Goal: Task Accomplishment & Management: Manage account settings

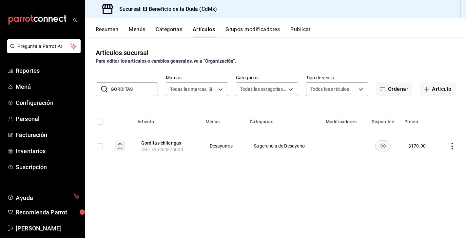
drag, startPoint x: 135, startPoint y: 88, endPoint x: 102, endPoint y: 88, distance: 33.1
click at [102, 88] on div "​ GORDITAS ​" at bounding box center [127, 89] width 62 height 14
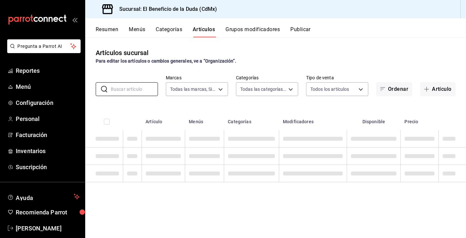
click at [276, 46] on div "Artículos sucursal Para editar los artículos o cambios generales, ve a “Organiz…" at bounding box center [275, 137] width 381 height 200
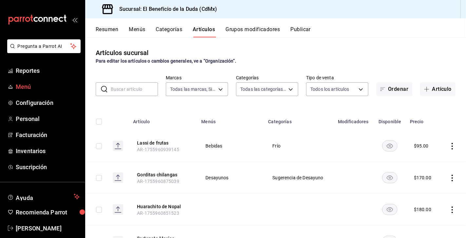
click at [34, 91] on span "Menú" at bounding box center [48, 86] width 64 height 9
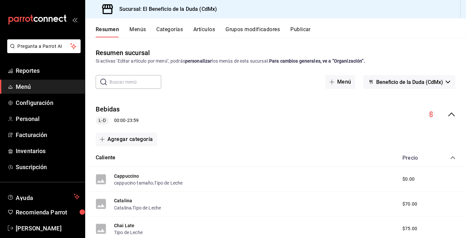
click at [206, 30] on button "Artículos" at bounding box center [204, 31] width 22 height 11
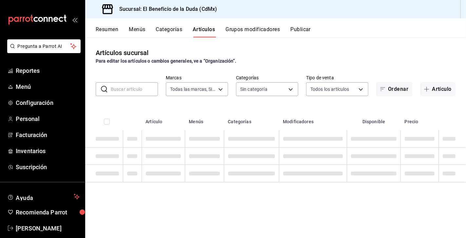
type input "bc4ceb8a-cc6d-4241-a28d-2dd23a7e2342"
click at [136, 88] on input "text" at bounding box center [134, 89] width 47 height 13
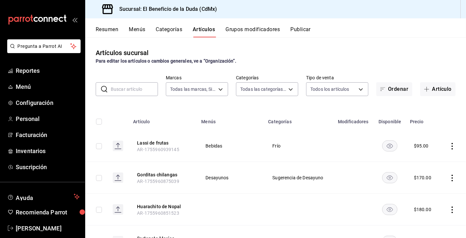
type input "fe192d09-a784-4d17-bfec-bbf865234069,f6e5386d-2b2d-4d2f-87a6-bde2b2d45bbd,33156…"
click at [360, 35] on div "Resumen Menús Categorías Artículos Grupos modificadores Publicar" at bounding box center [281, 31] width 370 height 11
click at [137, 29] on button "Menús" at bounding box center [137, 31] width 16 height 11
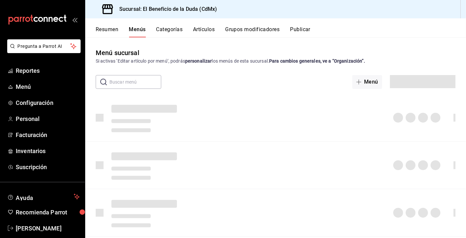
click at [146, 81] on input "text" at bounding box center [135, 81] width 52 height 13
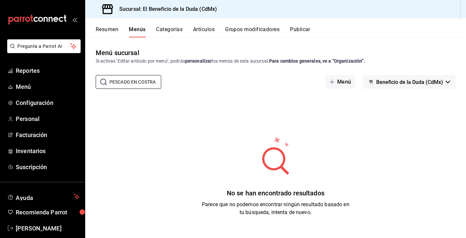
drag, startPoint x: 109, startPoint y: 81, endPoint x: 172, endPoint y: 82, distance: 62.9
click at [172, 82] on div "​ PESCADO EN COSTRA ​ Menú Beneficio de la Duda (CdMx)" at bounding box center [275, 82] width 381 height 14
type input "costra"
click at [203, 32] on button "Artículos" at bounding box center [204, 31] width 22 height 11
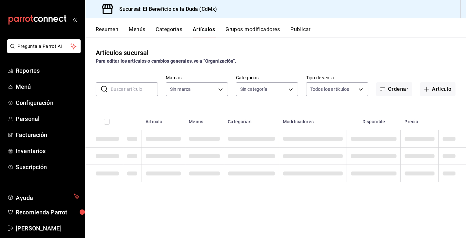
click at [124, 88] on input "text" at bounding box center [134, 89] width 47 height 13
type input "bc4ceb8a-cc6d-4241-a28d-2dd23a7e2342"
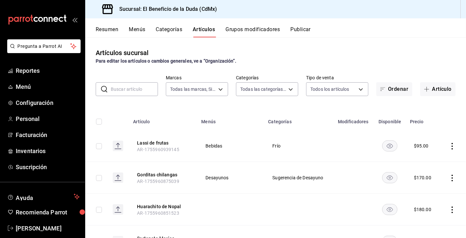
type input "fe192d09-a784-4d17-bfec-bbf865234069,f6e5386d-2b2d-4d2f-87a6-bde2b2d45bbd,33156…"
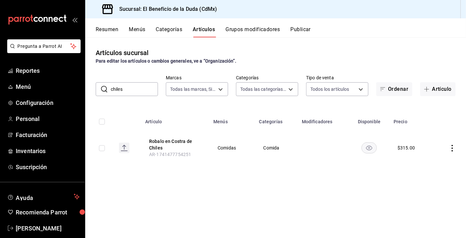
click at [126, 89] on input "chiles" at bounding box center [134, 89] width 47 height 13
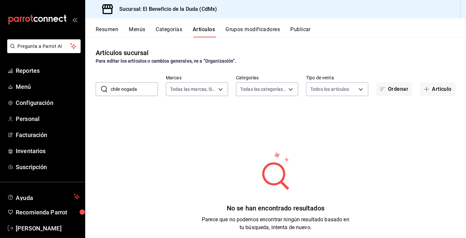
drag, startPoint x: 146, startPoint y: 90, endPoint x: 98, endPoint y: 88, distance: 47.6
click at [98, 88] on div "​ chile nogada ​" at bounding box center [127, 89] width 62 height 14
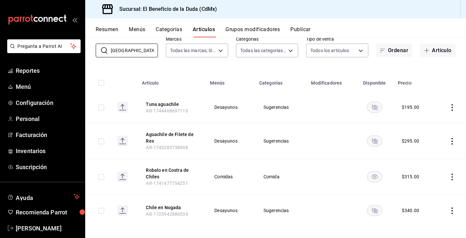
scroll to position [42, 0]
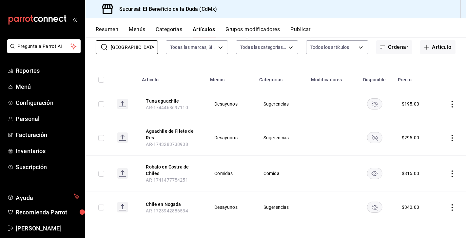
drag, startPoint x: 127, startPoint y: 45, endPoint x: 82, endPoint y: 48, distance: 45.0
click at [82, 48] on div "Pregunta a Parrot AI Reportes Menú Configuración Personal Facturación Inventari…" at bounding box center [233, 119] width 466 height 238
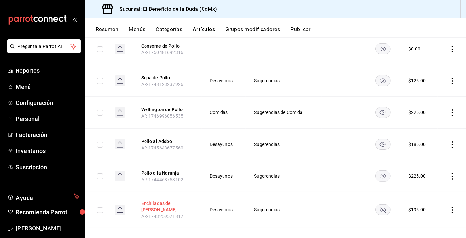
scroll to position [0, 0]
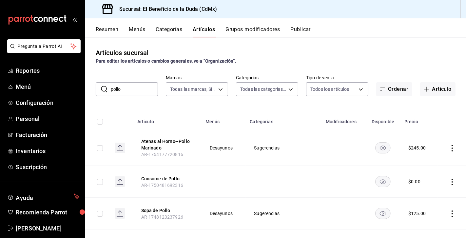
drag, startPoint x: 134, startPoint y: 88, endPoint x: 105, endPoint y: 88, distance: 28.5
click at [106, 88] on div "​ pollo ​" at bounding box center [127, 89] width 62 height 14
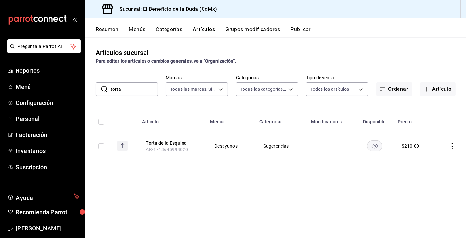
drag, startPoint x: 124, startPoint y: 90, endPoint x: 96, endPoint y: 90, distance: 27.2
click at [97, 90] on div "​ torta ​" at bounding box center [127, 89] width 62 height 14
type input "lomo"
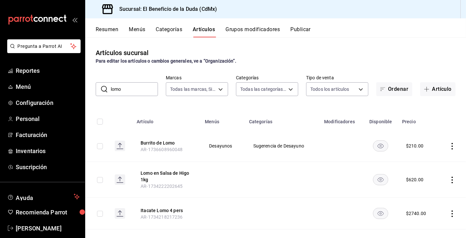
drag, startPoint x: 131, startPoint y: 92, endPoint x: 108, endPoint y: 91, distance: 22.6
click at [108, 91] on div "​ lomo ​" at bounding box center [127, 89] width 62 height 14
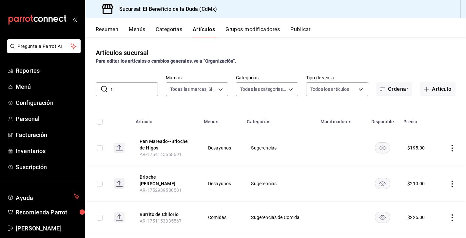
type input "r"
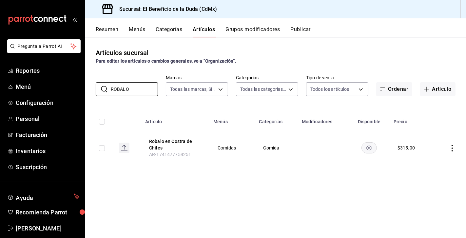
drag, startPoint x: 136, startPoint y: 89, endPoint x: 95, endPoint y: 88, distance: 41.0
click at [95, 88] on div "​ ROBALO ​ Marcas Todas las marcas, Sin marca bc4ceb8a-cc6d-4241-a28d-2dd23a7e2…" at bounding box center [275, 85] width 381 height 21
type input "POLLO"
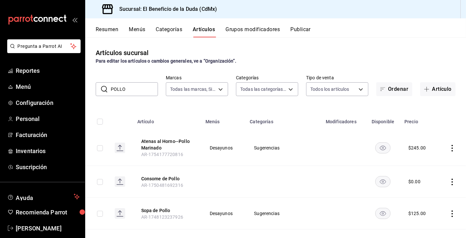
drag, startPoint x: 129, startPoint y: 90, endPoint x: 99, endPoint y: 87, distance: 30.6
click at [100, 87] on div "​ POLLO ​" at bounding box center [127, 89] width 62 height 14
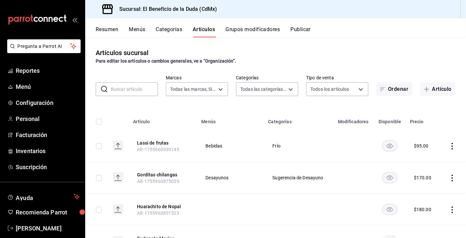
click at [144, 89] on input "text" at bounding box center [134, 89] width 47 height 13
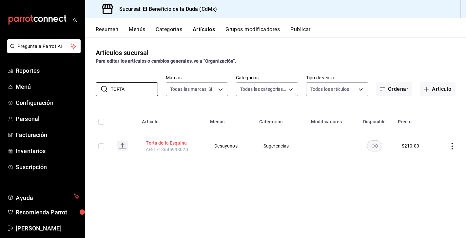
type input "TORTA"
click at [163, 142] on button "Torta de la Esquina" at bounding box center [172, 143] width 52 height 7
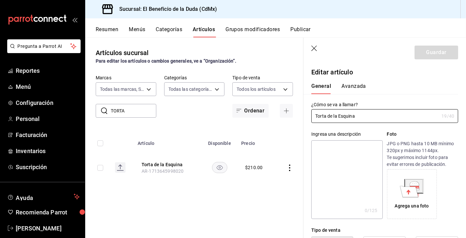
type input "$210.00"
drag, startPoint x: 130, startPoint y: 112, endPoint x: 108, endPoint y: 112, distance: 22.6
click at [108, 112] on div "​ TORTA ​" at bounding box center [126, 111] width 61 height 14
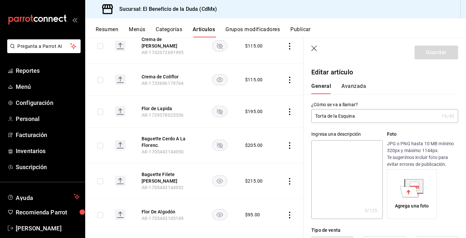
scroll to position [126, 0]
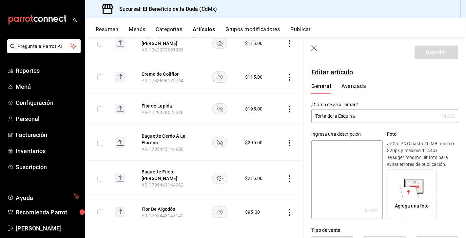
type input "FLO"
click at [289, 144] on icon "actions" at bounding box center [289, 143] width 1 height 7
click at [278, 184] on span "Eliminar" at bounding box center [270, 183] width 17 height 5
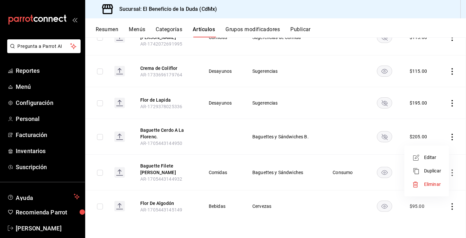
scroll to position [105, 0]
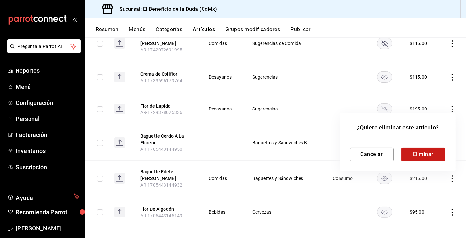
click at [416, 155] on button "Eliminar" at bounding box center [423, 154] width 44 height 14
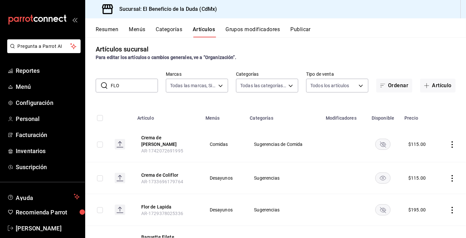
scroll to position [0, 0]
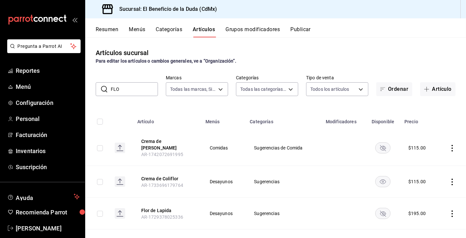
drag, startPoint x: 130, startPoint y: 89, endPoint x: 107, endPoint y: 89, distance: 22.9
click at [107, 89] on div "​ FLO ​" at bounding box center [127, 89] width 62 height 14
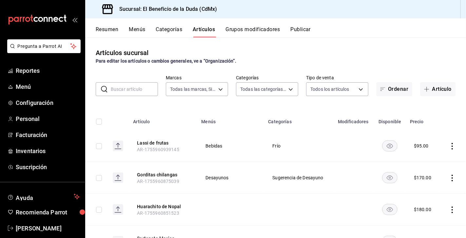
click at [264, 48] on div "Artículos sucursal Para editar los artículos o cambios generales, ve a “Organiz…" at bounding box center [275, 56] width 381 height 17
click at [210, 28] on button "Artículos" at bounding box center [204, 31] width 22 height 11
click at [448, 88] on button "Artículo" at bounding box center [437, 89] width 35 height 14
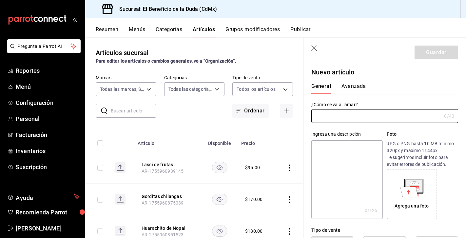
type input "AR-1755968935023"
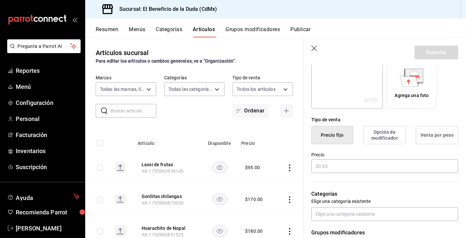
scroll to position [120, 0]
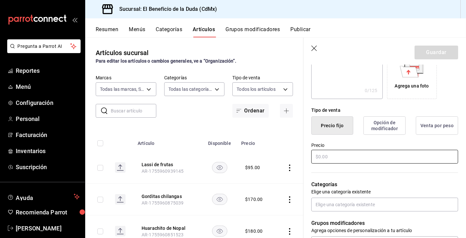
type input "Torta de lomo adobado"
click at [358, 156] on input "text" at bounding box center [384, 157] width 147 height 14
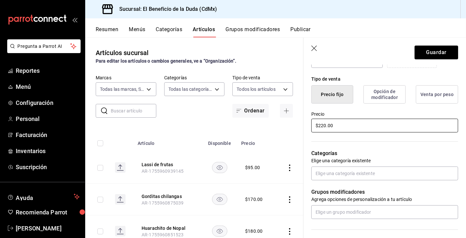
scroll to position [158, 0]
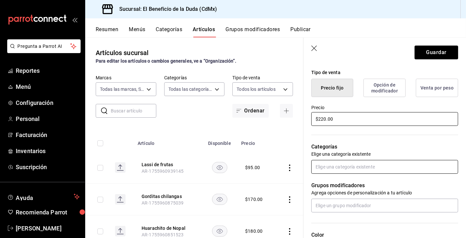
type input "$220.00"
click at [371, 167] on input "text" at bounding box center [384, 167] width 147 height 14
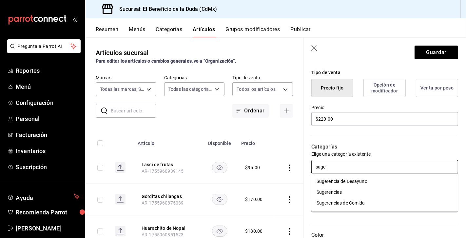
type input "suger"
click at [365, 200] on li "Sugerencias de Comida" at bounding box center [384, 203] width 147 height 11
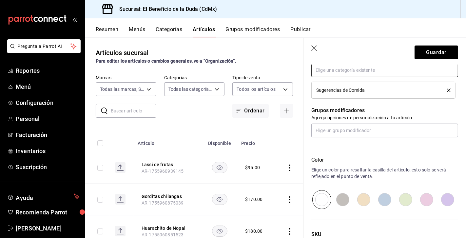
scroll to position [254, 0]
click at [451, 54] on button "Guardar" at bounding box center [437, 53] width 44 height 14
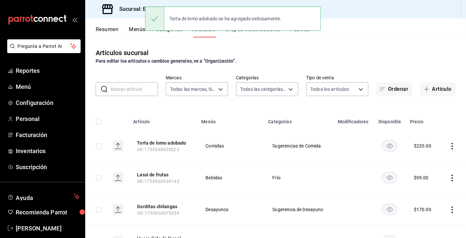
click at [126, 91] on input "text" at bounding box center [134, 89] width 47 height 13
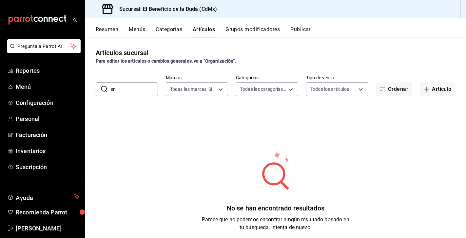
type input "e"
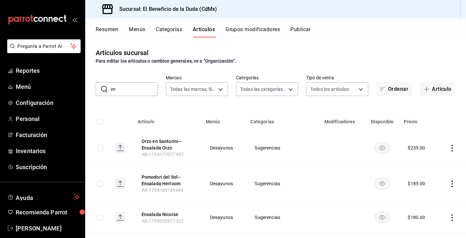
type input "e"
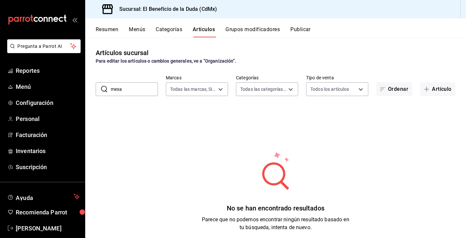
drag, startPoint x: 125, startPoint y: 88, endPoint x: 109, endPoint y: 88, distance: 15.7
click at [109, 88] on div "​ mexa ​" at bounding box center [127, 89] width 62 height 14
drag, startPoint x: 119, startPoint y: 90, endPoint x: 87, endPoint y: 88, distance: 32.8
click at [87, 88] on div "​ tex mex ​ Marcas Todas las marcas, Sin marca bc4ceb8a-cc6d-4241-a28d-2dd23a7e…" at bounding box center [275, 85] width 381 height 21
type input "mex"
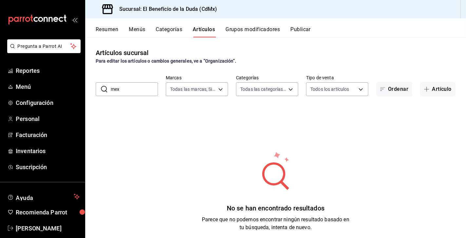
click at [137, 116] on div "No se han encontrado resultados Parece que no podemos encontrar ningún resultad…" at bounding box center [275, 191] width 381 height 164
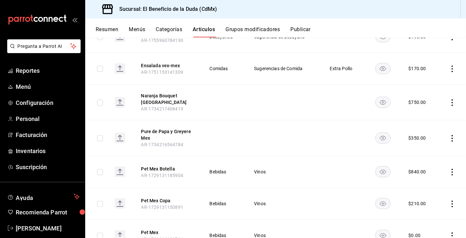
scroll to position [109, 0]
click at [451, 67] on icon "actions" at bounding box center [452, 69] width 7 height 7
click at [435, 84] on span "Editar" at bounding box center [432, 84] width 17 height 7
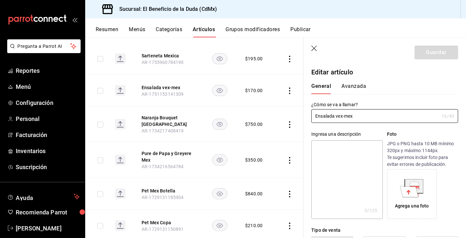
type input "$170.00"
drag, startPoint x: 355, startPoint y: 117, endPoint x: 336, endPoint y: 118, distance: 19.0
click at [336, 118] on input "Ensalada vex-mex" at bounding box center [374, 115] width 127 height 13
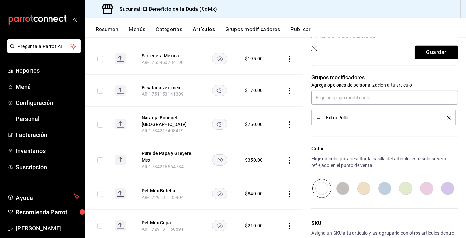
scroll to position [328, 0]
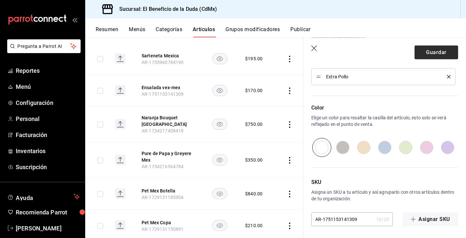
type input "Ensalada mexa"
click at [437, 53] on button "Guardar" at bounding box center [437, 53] width 44 height 14
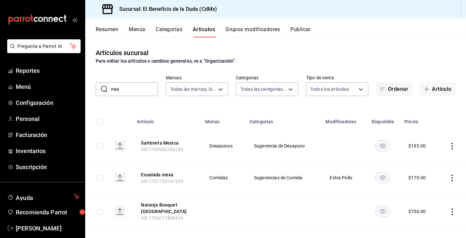
drag, startPoint x: 130, startPoint y: 88, endPoint x: 99, endPoint y: 88, distance: 30.8
click at [99, 88] on div "​ mex ​" at bounding box center [127, 89] width 62 height 14
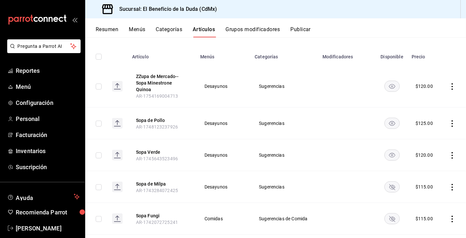
scroll to position [74, 0]
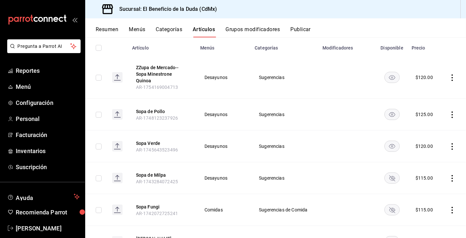
type input "sopa"
click at [451, 175] on icon "actions" at bounding box center [452, 178] width 7 height 7
click at [432, 187] on span "Editar" at bounding box center [432, 186] width 17 height 7
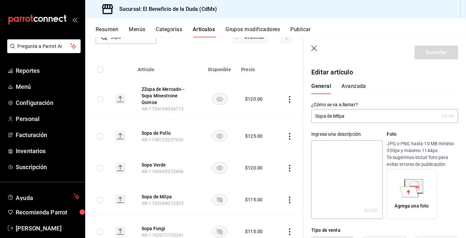
click at [349, 118] on input "Sopa de Milpa" at bounding box center [374, 115] width 127 height 13
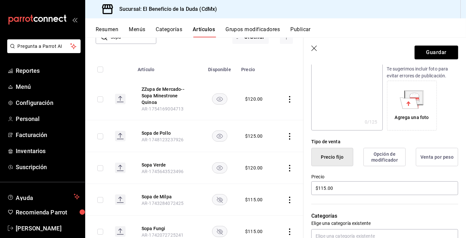
scroll to position [104, 0]
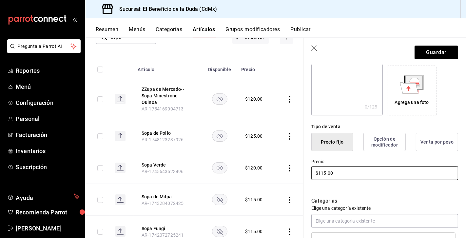
type input "Sopa de Milpa y chochoyotes"
drag, startPoint x: 321, startPoint y: 172, endPoint x: 325, endPoint y: 172, distance: 4.3
click at [325, 172] on input "$115.00" at bounding box center [384, 173] width 147 height 14
type input "$130.00"
click at [424, 55] on button "Guardar" at bounding box center [437, 53] width 44 height 14
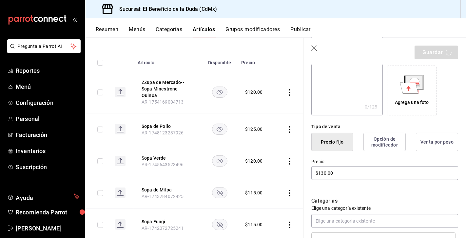
scroll to position [96, 0]
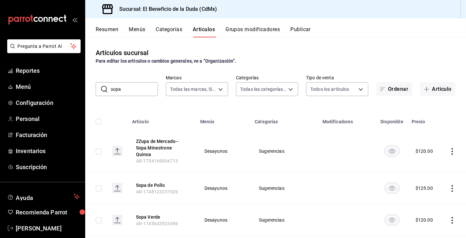
drag, startPoint x: 137, startPoint y: 92, endPoint x: 101, endPoint y: 90, distance: 36.1
click at [100, 91] on div "​ sopa ​" at bounding box center [127, 89] width 62 height 14
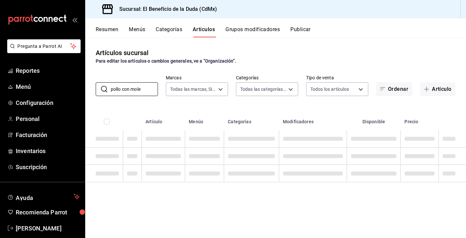
type input "pollo con mole"
click at [157, 102] on div "Artículos sucursal Para editar los artículos o cambios generales, ve a “Organiz…" at bounding box center [275, 137] width 381 height 200
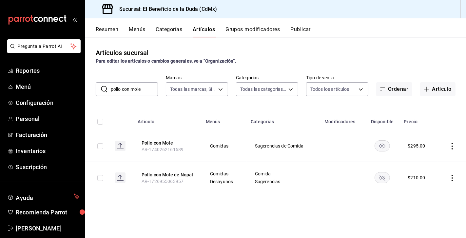
click at [451, 146] on icon "actions" at bounding box center [452, 146] width 7 height 7
click at [440, 163] on span "Editar" at bounding box center [432, 161] width 17 height 7
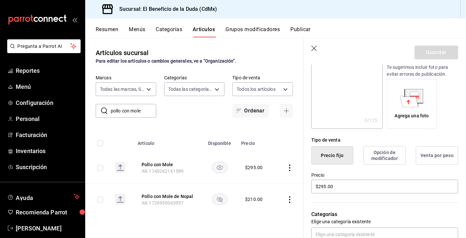
scroll to position [168, 0]
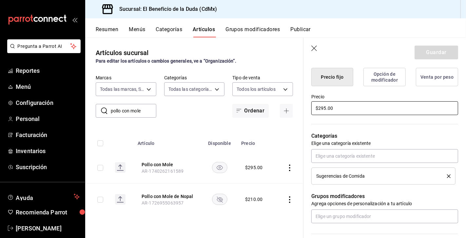
drag, startPoint x: 322, startPoint y: 108, endPoint x: 326, endPoint y: 108, distance: 4.3
click at [326, 108] on input "$295.00" at bounding box center [384, 108] width 147 height 14
type input "$240.00"
click at [437, 51] on button "Guardar" at bounding box center [437, 53] width 44 height 14
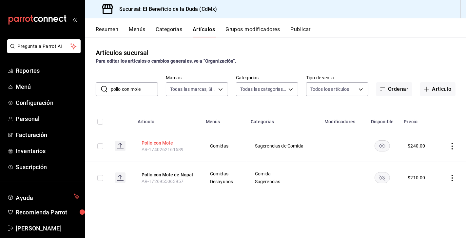
click at [163, 143] on button "Pollo con Mole" at bounding box center [168, 143] width 52 height 7
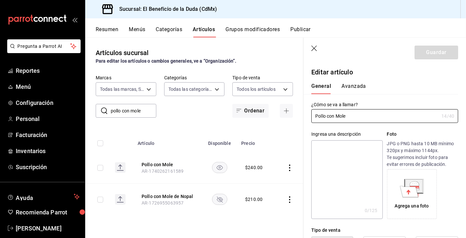
type input "$240.00"
click at [336, 116] on input "Pollo con Mole" at bounding box center [374, 115] width 127 height 13
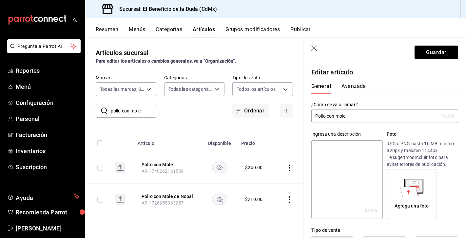
click at [353, 116] on input "Pollo con mole" at bounding box center [374, 115] width 127 height 13
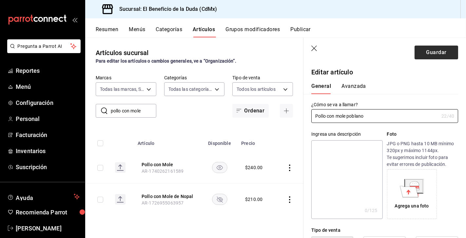
type input "Pollo con mole poblano"
click at [427, 54] on button "Guardar" at bounding box center [437, 53] width 44 height 14
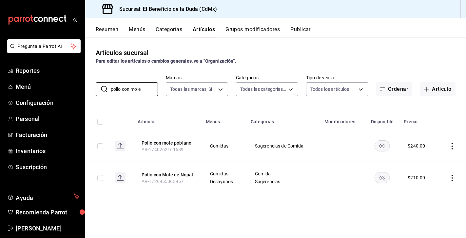
drag, startPoint x: 147, startPoint y: 91, endPoint x: 94, endPoint y: 89, distance: 52.8
click at [94, 89] on div "​ pollo con mole ​ Marcas Todas las marcas, Sin marca bc4ceb8a-cc6d-4241-a28d-2…" at bounding box center [275, 85] width 381 height 21
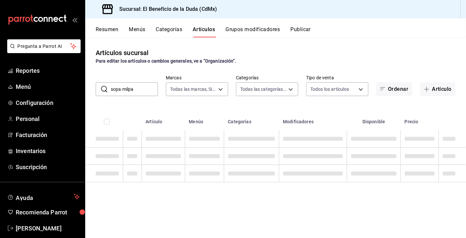
click at [141, 92] on input "sopa milpa" at bounding box center [134, 89] width 47 height 13
click at [143, 89] on input "sopa milpa" at bounding box center [134, 89] width 47 height 13
click at [166, 100] on div "Artículos sucursal Para editar los artículos o cambios generales, ve a “Organiz…" at bounding box center [275, 137] width 381 height 200
drag, startPoint x: 145, startPoint y: 89, endPoint x: 123, endPoint y: 88, distance: 22.0
click at [123, 88] on input "sopa milpa" at bounding box center [134, 89] width 47 height 13
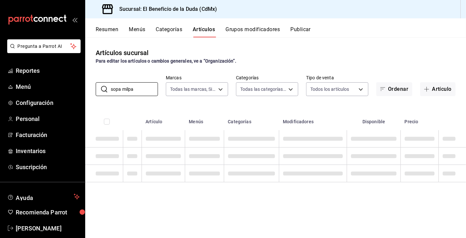
click at [132, 103] on div "Artículos sucursal Para editar los artículos o cambios generales, ve a “Organiz…" at bounding box center [275, 137] width 381 height 200
drag, startPoint x: 122, startPoint y: 89, endPoint x: 93, endPoint y: 89, distance: 28.5
click at [93, 89] on div "​ sopa milpa ​ Marcas Todas las marcas, Sin marca bc4ceb8a-cc6d-4241-a28d-2dd23…" at bounding box center [275, 85] width 381 height 21
type input "milpa"
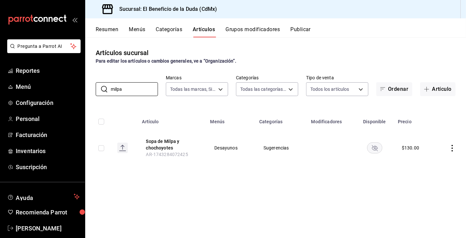
click at [374, 148] on rect "availability-product" at bounding box center [374, 147] width 15 height 11
click at [201, 29] on button "Artículos" at bounding box center [204, 31] width 22 height 11
drag, startPoint x: 129, startPoint y: 90, endPoint x: 108, endPoint y: 88, distance: 20.4
click at [108, 88] on div "​ milpa ​" at bounding box center [127, 89] width 62 height 14
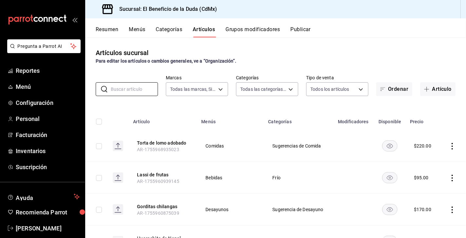
click at [176, 32] on button "Categorías" at bounding box center [169, 31] width 27 height 11
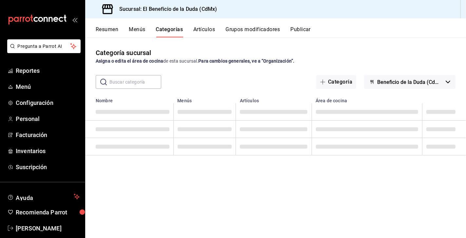
click at [203, 30] on button "Artículos" at bounding box center [204, 31] width 22 height 11
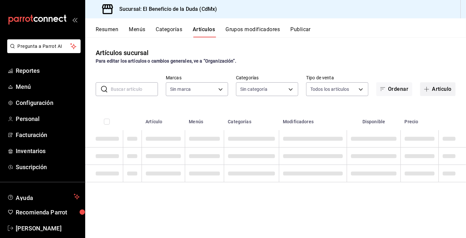
click at [437, 89] on button "Artículo" at bounding box center [437, 89] width 35 height 14
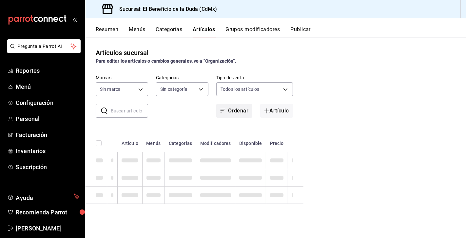
type input "bc4ceb8a-cc6d-4241-a28d-2dd23a7e2342"
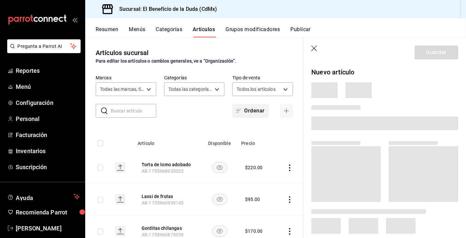
type input "fe192d09-a784-4d17-bfec-bbf865234069,f6e5386d-2b2d-4d2f-87a6-bde2b2d45bbd,33156…"
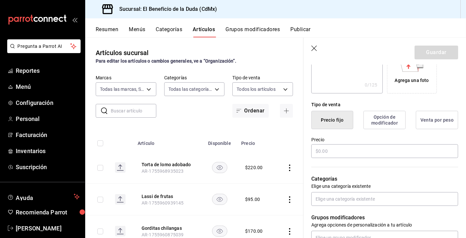
scroll to position [148, 0]
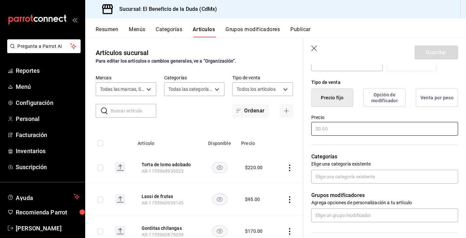
type input "Clado de queso"
click at [332, 129] on input "text" at bounding box center [384, 129] width 147 height 14
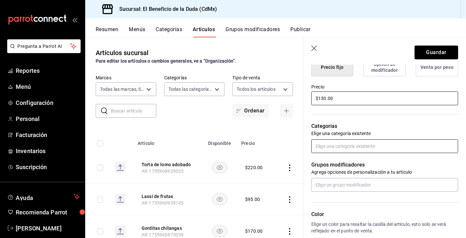
type input "$130.00"
click at [361, 146] on input "text" at bounding box center [384, 146] width 147 height 14
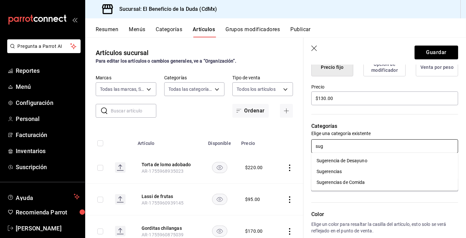
type input "suge"
click at [364, 163] on li "Sugerencia de Desayuno" at bounding box center [384, 160] width 147 height 11
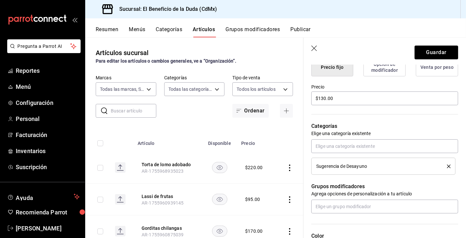
click at [445, 167] on button "delete" at bounding box center [446, 167] width 8 height 4
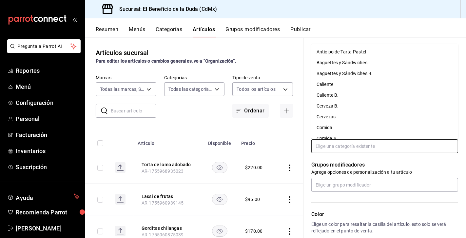
click at [417, 146] on input "text" at bounding box center [384, 146] width 147 height 14
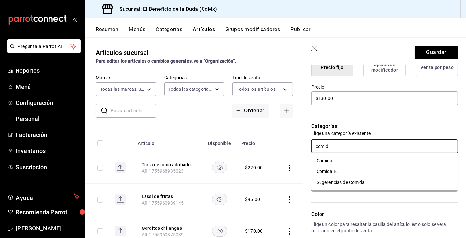
type input "comida"
click at [391, 181] on li "Sugerencias de Comida" at bounding box center [384, 182] width 147 height 11
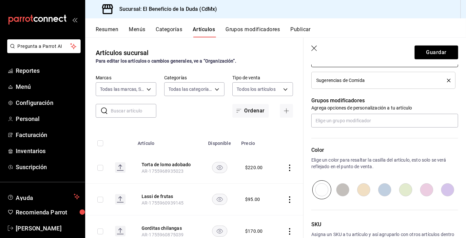
scroll to position [270, 0]
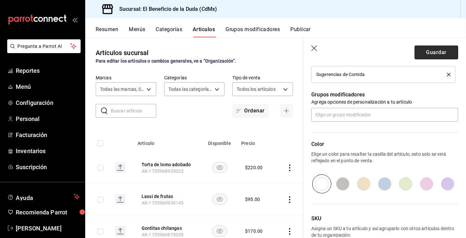
click at [427, 55] on button "Guardar" at bounding box center [437, 53] width 44 height 14
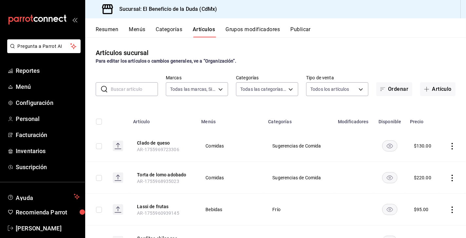
click at [136, 91] on input "text" at bounding box center [134, 89] width 47 height 13
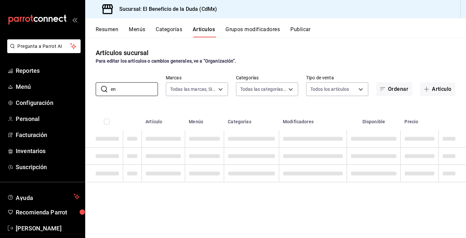
type input "e"
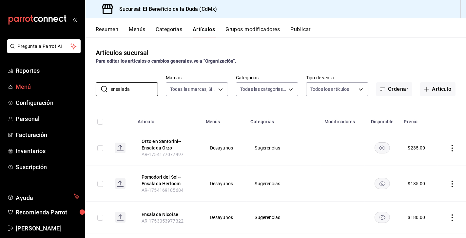
drag, startPoint x: 113, startPoint y: 87, endPoint x: 82, endPoint y: 87, distance: 30.8
click at [82, 87] on div "Pregunta a Parrot AI Reportes Menú Configuración Personal Facturación Inventari…" at bounding box center [233, 119] width 466 height 238
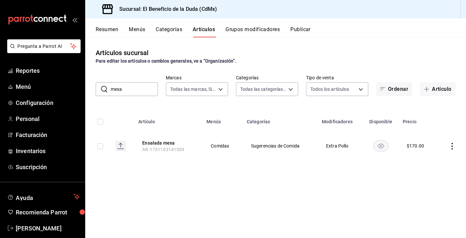
drag, startPoint x: 127, startPoint y: 90, endPoint x: 106, endPoint y: 90, distance: 20.3
click at [106, 90] on div "​ mexa ​" at bounding box center [127, 89] width 62 height 14
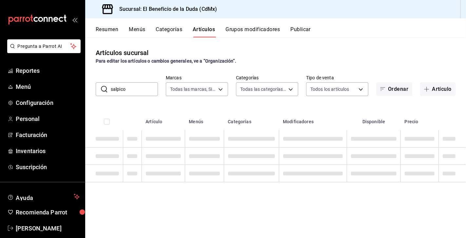
type input "salpicon"
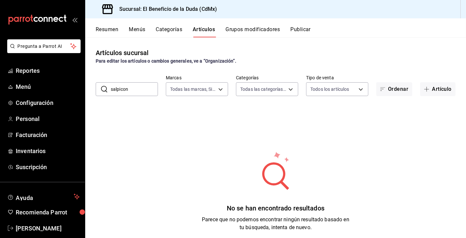
drag, startPoint x: 134, startPoint y: 88, endPoint x: 104, endPoint y: 88, distance: 30.2
click at [104, 88] on div "​ salpicon ​" at bounding box center [127, 89] width 62 height 14
drag, startPoint x: 128, startPoint y: 90, endPoint x: 89, endPoint y: 84, distance: 40.1
click at [89, 84] on div "​ humus ​ Marcas Todas las marcas, Sin marca bc4ceb8a-cc6d-4241-a28d-2dd23a7e23…" at bounding box center [275, 85] width 381 height 21
type input "humus"
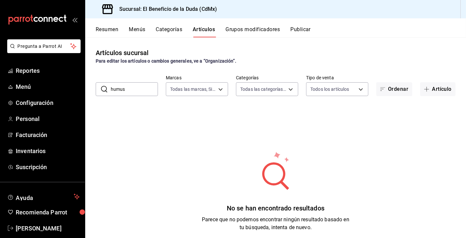
drag, startPoint x: 134, startPoint y: 90, endPoint x: 104, endPoint y: 91, distance: 30.2
click at [104, 91] on div "​ humus ​" at bounding box center [127, 89] width 62 height 14
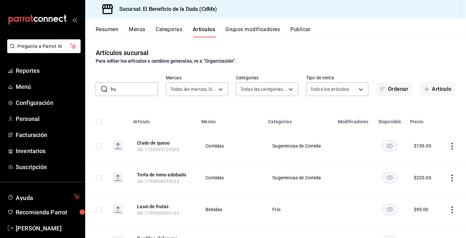
type input "h"
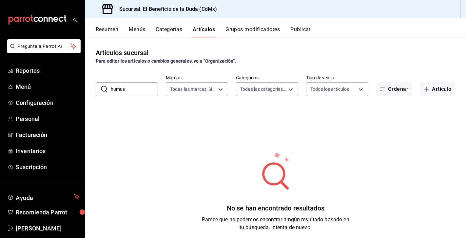
drag, startPoint x: 133, startPoint y: 87, endPoint x: 105, endPoint y: 86, distance: 27.5
click at [105, 86] on div "​ humus ​" at bounding box center [127, 89] width 62 height 14
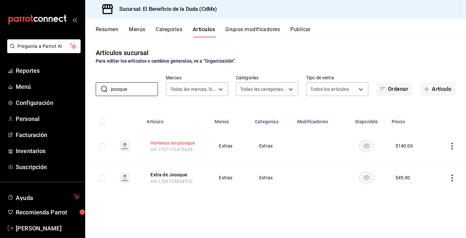
type input "jocoque"
click at [184, 144] on button "Hummus sin jocoque" at bounding box center [177, 143] width 52 height 7
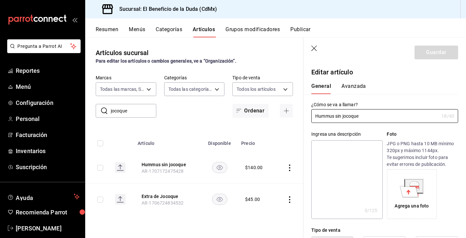
type input "$140.00"
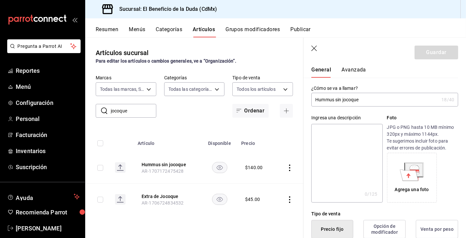
drag, startPoint x: 341, startPoint y: 99, endPoint x: 335, endPoint y: 98, distance: 5.9
click at [335, 98] on input "Hummus sin jocoque" at bounding box center [374, 99] width 127 height 13
type input "Hummus y jocoque"
click at [421, 54] on button "Guardar" at bounding box center [437, 53] width 44 height 14
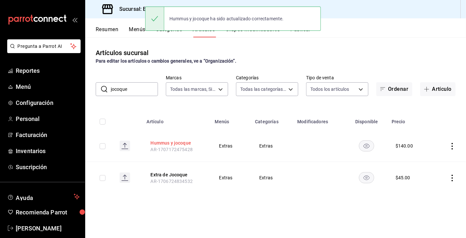
click at [184, 143] on button "Hummus y jocoque" at bounding box center [177, 143] width 52 height 7
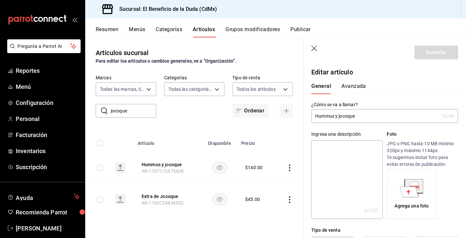
click at [339, 117] on input "Hummus y jocoque" at bounding box center [374, 115] width 127 height 13
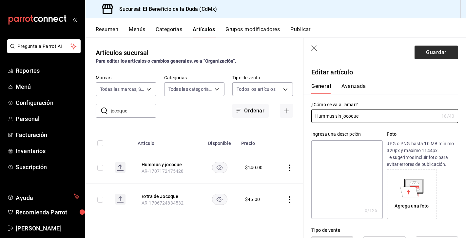
type input "Hummus sin jocoque"
click at [425, 55] on button "Guardar" at bounding box center [437, 53] width 44 height 14
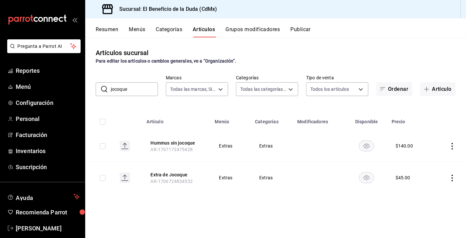
drag, startPoint x: 142, startPoint y: 89, endPoint x: 97, endPoint y: 88, distance: 44.9
click at [97, 88] on div "​ jocoque ​" at bounding box center [127, 89] width 62 height 14
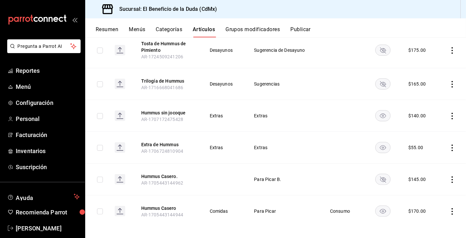
scroll to position [137, 0]
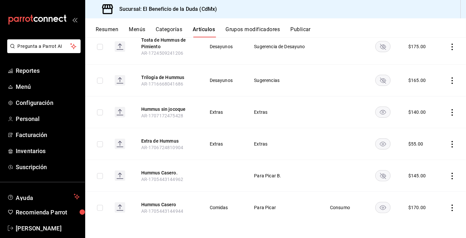
type input "hummus"
click at [453, 173] on icon "actions" at bounding box center [452, 176] width 7 height 7
click at [435, 216] on span "Eliminar" at bounding box center [432, 216] width 17 height 5
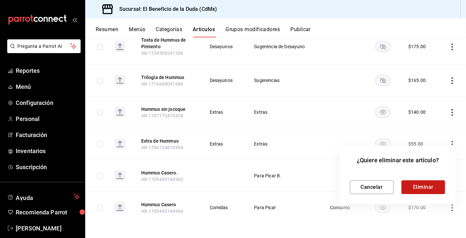
click at [424, 186] on button "Eliminar" at bounding box center [423, 187] width 44 height 14
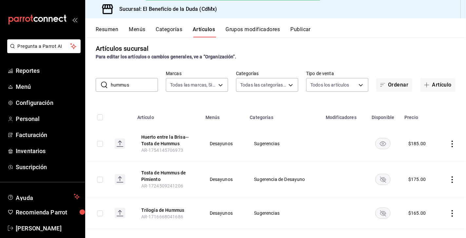
scroll to position [0, 0]
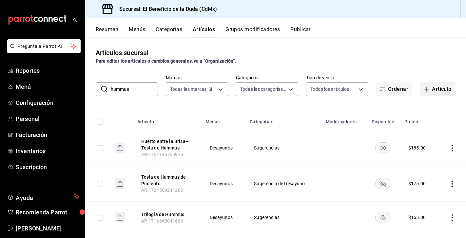
click at [439, 86] on button "Artículo" at bounding box center [437, 89] width 35 height 14
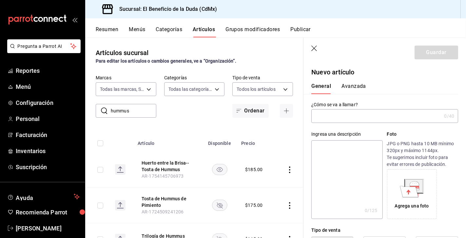
type input "s"
click at [323, 116] on input "Salpicon de trigo y guacamole" at bounding box center [374, 115] width 127 height 13
click at [383, 116] on input "Salpicon de trigo y guacamole" at bounding box center [374, 115] width 127 height 13
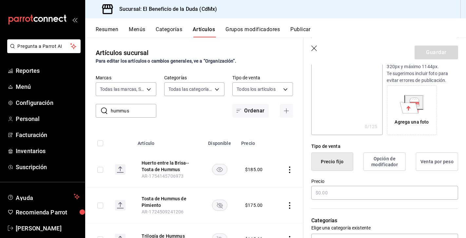
scroll to position [90, 0]
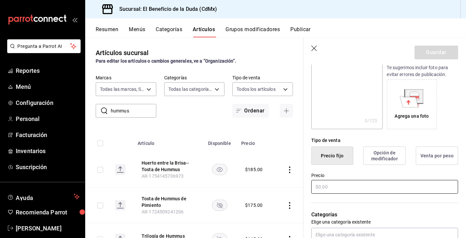
type input "Salpicon de trigo y guacamole"
click at [351, 187] on input "text" at bounding box center [384, 187] width 147 height 14
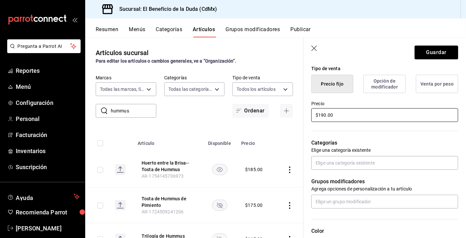
scroll to position [163, 0]
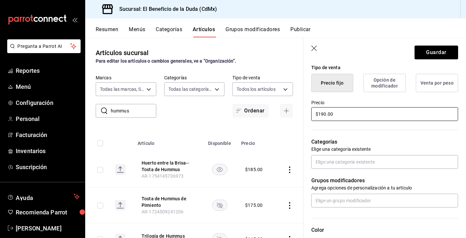
click at [322, 113] on input "$190.00" at bounding box center [384, 114] width 147 height 14
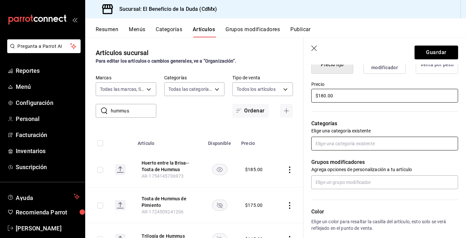
type input "$180.00"
click at [342, 146] on input "text" at bounding box center [384, 144] width 147 height 14
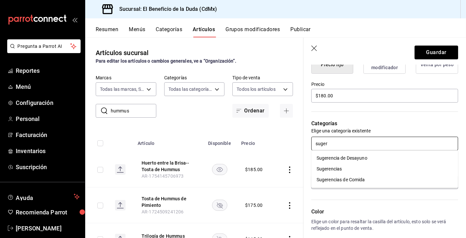
type input "sugere"
click at [342, 159] on li "Sugerencia de Desayuno" at bounding box center [384, 158] width 147 height 11
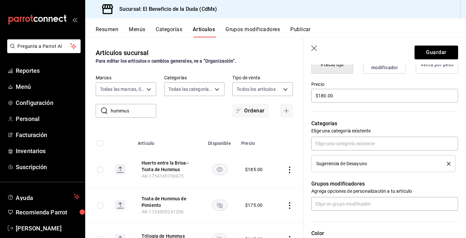
click at [449, 162] on icon "delete" at bounding box center [449, 164] width 4 height 4
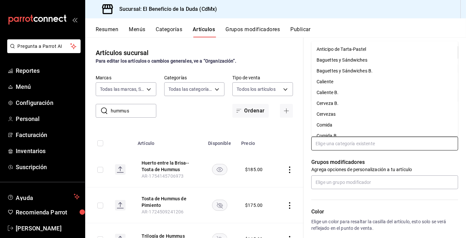
click at [403, 142] on input "text" at bounding box center [384, 144] width 147 height 14
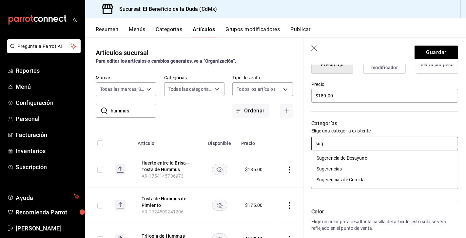
type input "suge"
click at [386, 178] on li "Sugerencias de Comida" at bounding box center [384, 179] width 147 height 11
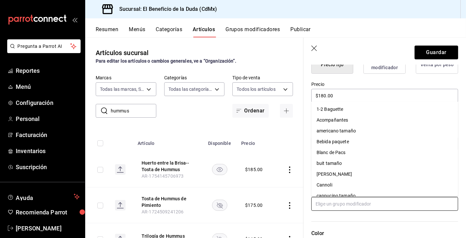
click at [355, 203] on input "text" at bounding box center [384, 204] width 147 height 14
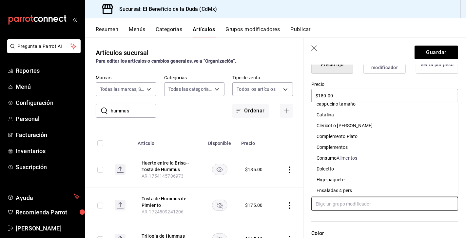
scroll to position [134, 0]
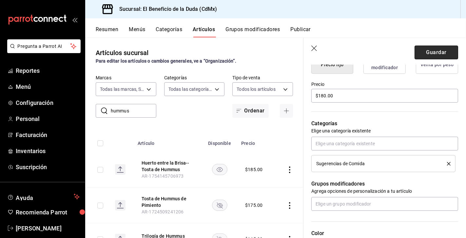
click at [424, 50] on button "Guardar" at bounding box center [437, 53] width 44 height 14
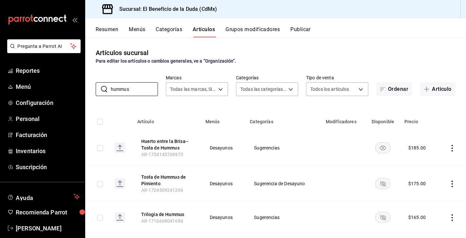
drag, startPoint x: 138, startPoint y: 90, endPoint x: 90, endPoint y: 90, distance: 48.2
click at [90, 90] on div "​ hummus ​ Marcas Todas las marcas, Sin marca bc4ceb8a-cc6d-4241-a28d-2dd23a7e2…" at bounding box center [275, 85] width 381 height 21
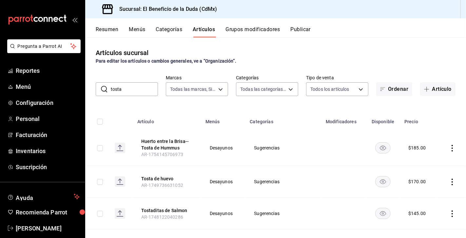
drag, startPoint x: 128, startPoint y: 90, endPoint x: 108, endPoint y: 89, distance: 20.3
click at [107, 89] on div "​ tosta ​" at bounding box center [127, 89] width 62 height 14
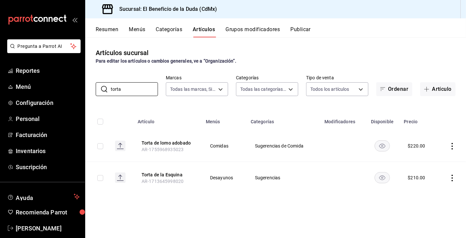
type input "torta"
click at [378, 177] on rect "availability-product" at bounding box center [382, 177] width 15 height 11
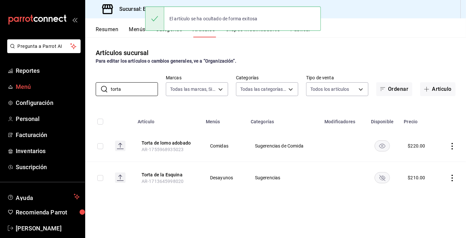
drag, startPoint x: 131, startPoint y: 89, endPoint x: 80, endPoint y: 83, distance: 51.2
click at [80, 83] on div "Pregunta a Parrot AI Reportes Menú Configuración Personal Facturación Inventari…" at bounding box center [233, 119] width 466 height 238
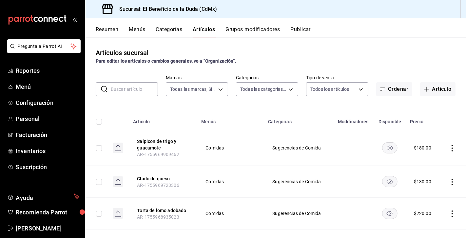
click at [147, 90] on input "text" at bounding box center [134, 89] width 47 height 13
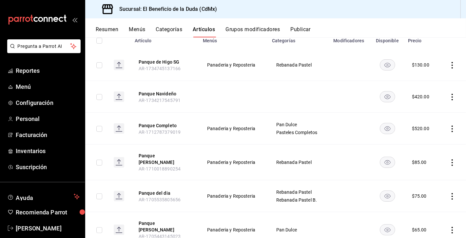
scroll to position [97, 0]
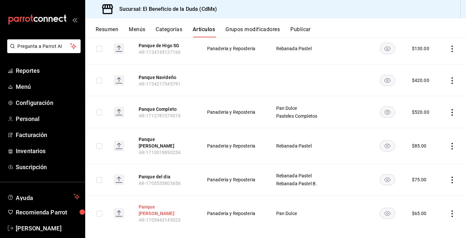
type input "panque"
click at [163, 204] on button "Panque [PERSON_NAME]" at bounding box center [165, 210] width 52 height 13
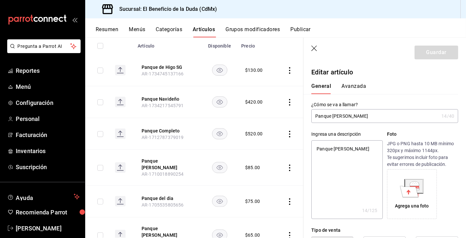
click at [342, 116] on input "Panque [PERSON_NAME]" at bounding box center [374, 115] width 127 height 13
type input "Panque De oco"
type textarea "x"
type input "Panque Deoco"
type textarea "x"
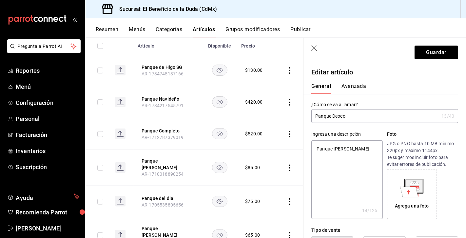
type input "Panque Doco"
type textarea "x"
type input "Panque oco"
type textarea "x"
type input "Panque doco"
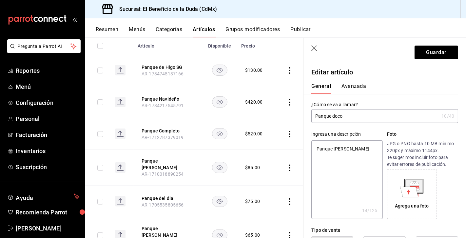
type textarea "x"
type input "Panque deoco"
type textarea "x"
type input "Panque de oco"
type textarea "x"
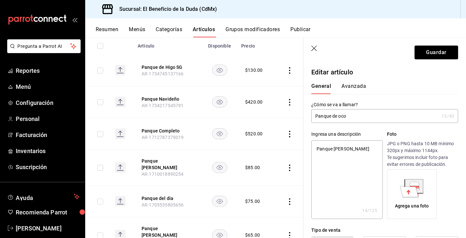
type input "Panque [PERSON_NAME]"
type textarea "x"
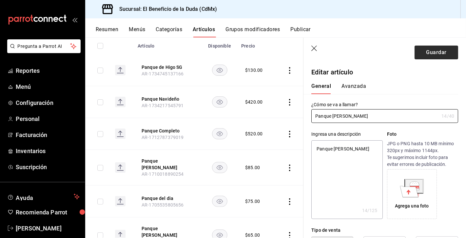
type input "Panque [PERSON_NAME]"
click at [436, 50] on button "Guardar" at bounding box center [437, 53] width 44 height 14
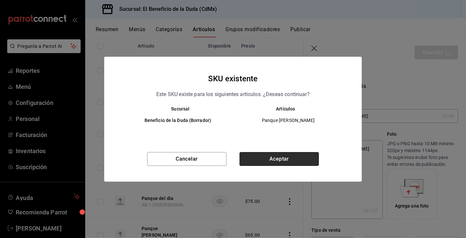
click at [260, 161] on button "Aceptar" at bounding box center [279, 159] width 79 height 14
type textarea "x"
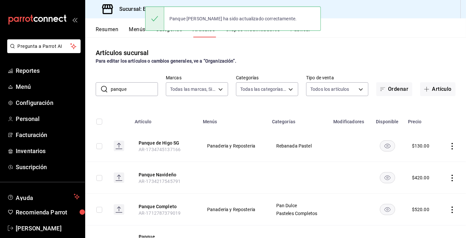
scroll to position [97, 0]
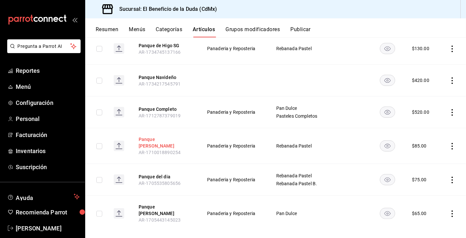
click at [162, 140] on button "Panque [PERSON_NAME]" at bounding box center [165, 142] width 52 height 13
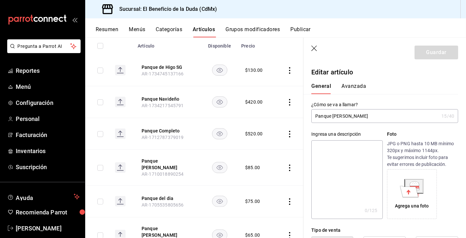
click at [338, 116] on input "Panque [PERSON_NAME]" at bounding box center [374, 115] width 127 height 13
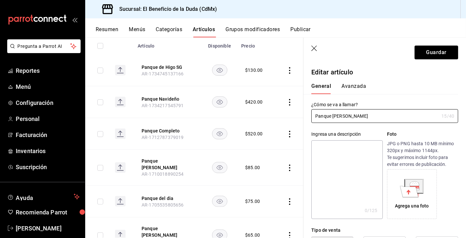
type input "Panque [PERSON_NAME]"
click at [436, 60] on header "Guardar" at bounding box center [384, 51] width 163 height 27
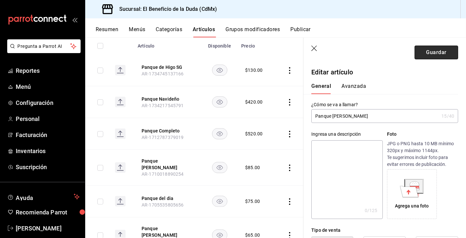
click at [437, 51] on button "Guardar" at bounding box center [437, 53] width 44 height 14
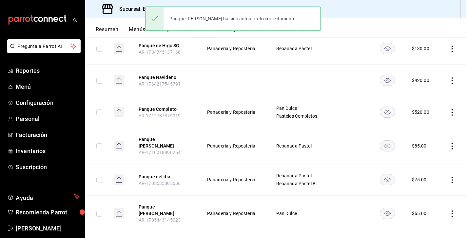
scroll to position [84, 0]
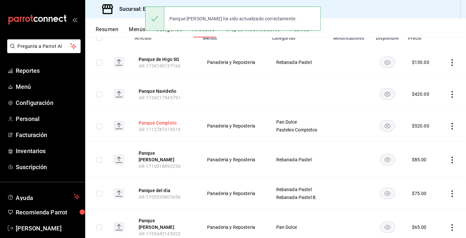
click at [161, 122] on button "Panque Completo" at bounding box center [165, 123] width 52 height 7
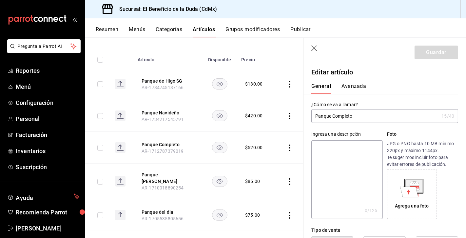
click at [333, 115] on input "Panque Completo" at bounding box center [374, 115] width 127 height 13
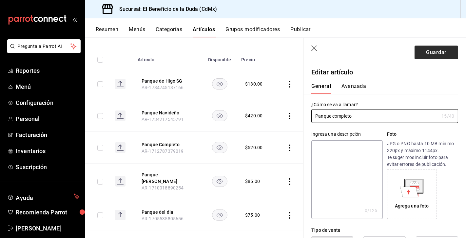
type input "Panque completo"
click at [438, 55] on button "Guardar" at bounding box center [437, 53] width 44 height 14
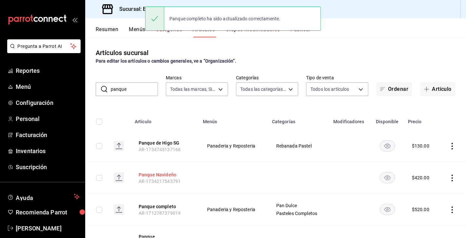
click at [173, 172] on button "Panque Navideño" at bounding box center [165, 174] width 52 height 7
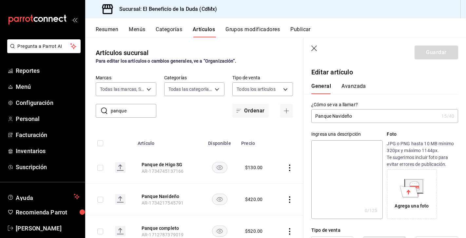
click at [334, 116] on input "Panque Navideño" at bounding box center [374, 115] width 127 height 13
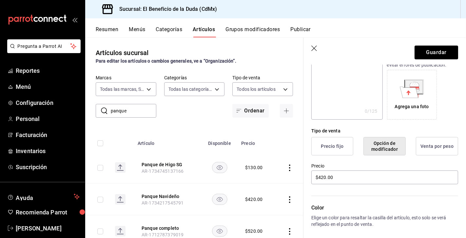
scroll to position [149, 0]
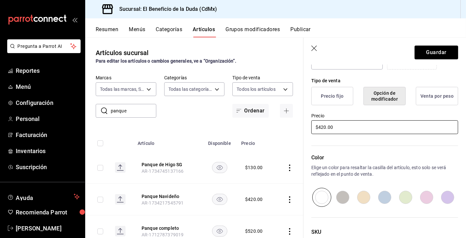
type input "Panque navideño"
click at [317, 127] on input "$420.00" at bounding box center [384, 127] width 147 height 14
type input "$520.00"
click at [434, 51] on button "Guardar" at bounding box center [437, 53] width 44 height 14
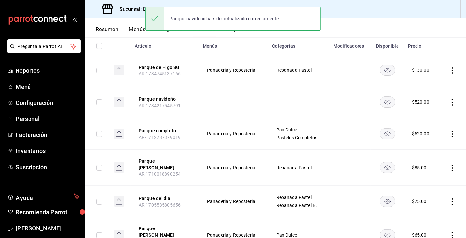
scroll to position [76, 0]
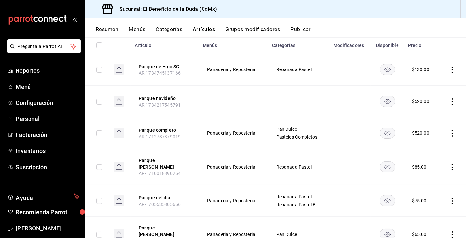
click at [453, 99] on icon "actions" at bounding box center [452, 101] width 7 height 7
click at [433, 116] on span "Editar" at bounding box center [432, 116] width 17 height 7
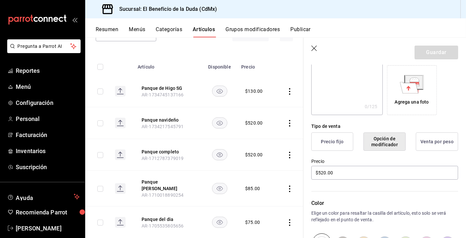
scroll to position [104, 0]
click at [315, 49] on icon "button" at bounding box center [314, 49] width 7 height 7
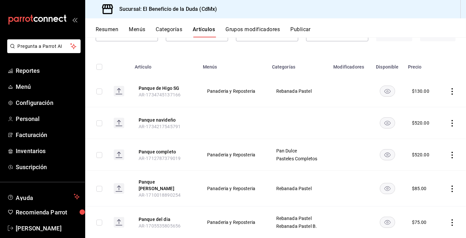
click at [452, 122] on icon "actions" at bounding box center [452, 123] width 7 height 7
click at [435, 165] on span "Eliminar" at bounding box center [432, 164] width 17 height 5
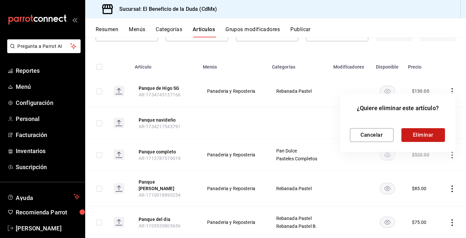
click at [426, 134] on button "Eliminar" at bounding box center [423, 135] width 44 height 14
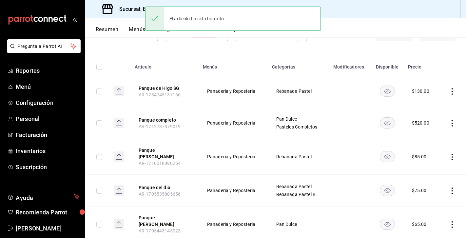
scroll to position [66, 0]
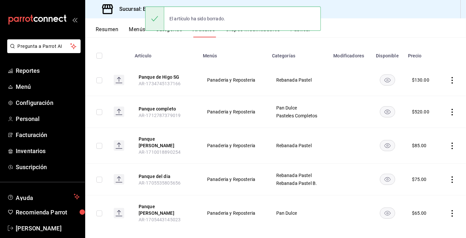
click at [148, 47] on th "Artículo" at bounding box center [165, 53] width 68 height 21
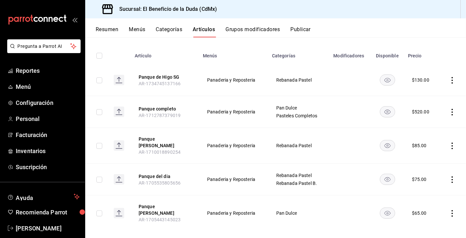
click at [139, 31] on button "Menús" at bounding box center [137, 31] width 16 height 11
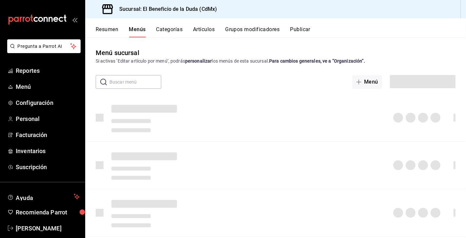
click at [234, 29] on button "Grupos modificadores" at bounding box center [252, 31] width 54 height 11
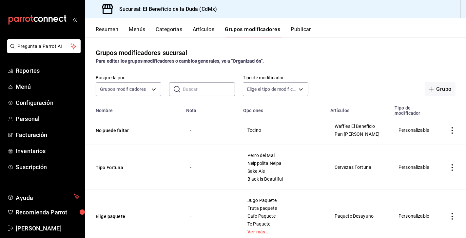
click at [215, 88] on input "text" at bounding box center [209, 89] width 52 height 13
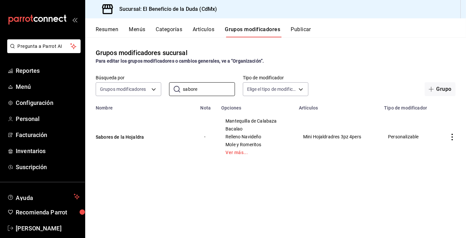
type input "sabor"
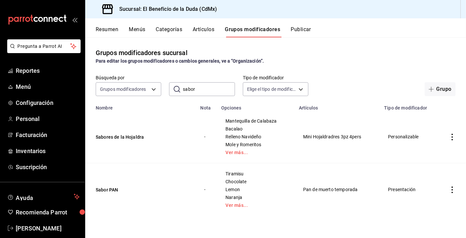
drag, startPoint x: 198, startPoint y: 88, endPoint x: 180, endPoint y: 88, distance: 18.4
click at [180, 88] on div "​ sabor ​" at bounding box center [202, 89] width 66 height 14
drag, startPoint x: 200, startPoint y: 90, endPoint x: 182, endPoint y: 89, distance: 17.7
click at [182, 89] on div "​ sabor ​" at bounding box center [202, 89] width 66 height 14
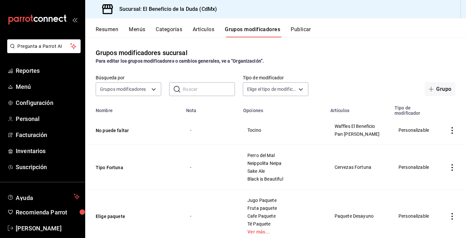
click at [194, 90] on input "text" at bounding box center [209, 89] width 52 height 13
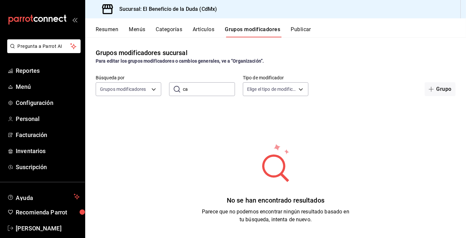
type input "c"
drag, startPoint x: 205, startPoint y: 89, endPoint x: 183, endPoint y: 89, distance: 22.3
click at [183, 89] on input "almendra" at bounding box center [209, 89] width 52 height 13
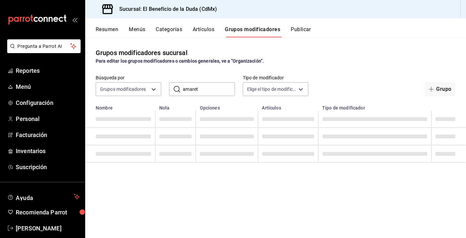
type input "amareto"
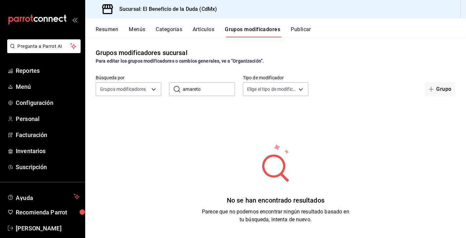
drag, startPoint x: 204, startPoint y: 90, endPoint x: 169, endPoint y: 90, distance: 34.7
click at [169, 89] on div "​ amareto ​" at bounding box center [202, 89] width 66 height 14
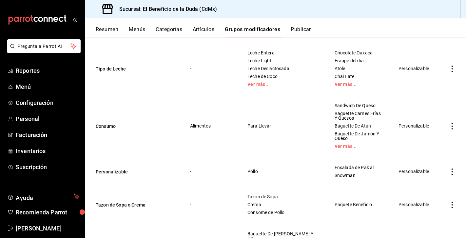
scroll to position [1713, 0]
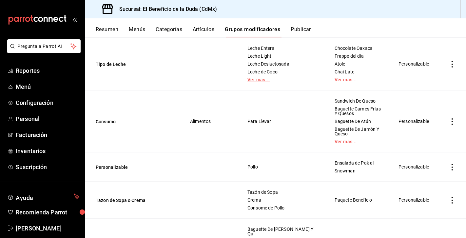
click at [275, 82] on link "Ver más..." at bounding box center [282, 79] width 71 height 5
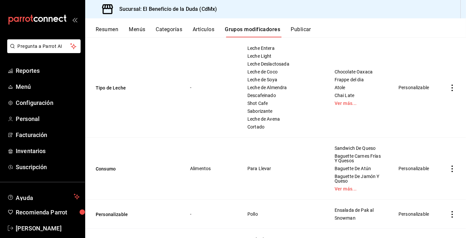
click at [454, 91] on icon "actions" at bounding box center [452, 88] width 7 height 7
click at [439, 163] on span "Editar" at bounding box center [432, 160] width 17 height 7
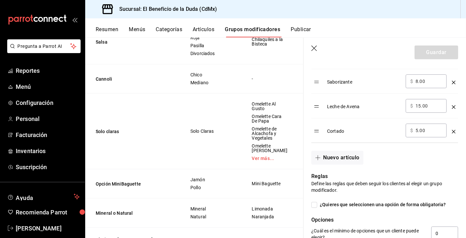
scroll to position [442, 0]
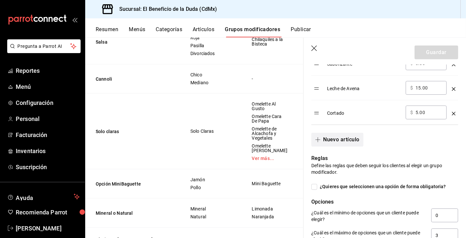
click at [347, 139] on button "Nuevo artículo" at bounding box center [337, 140] width 52 height 14
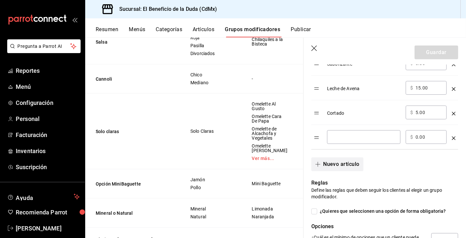
click at [347, 138] on div "​" at bounding box center [363, 137] width 73 height 14
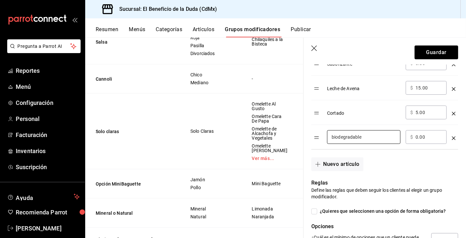
type input "biodegradable"
click at [418, 134] on input "0.00" at bounding box center [429, 137] width 27 height 7
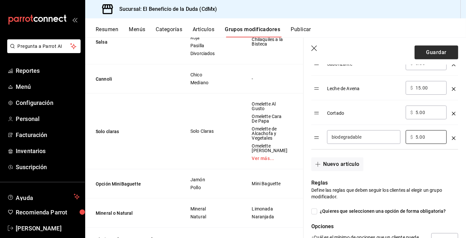
type input "5.00"
click at [445, 55] on button "Guardar" at bounding box center [437, 53] width 44 height 14
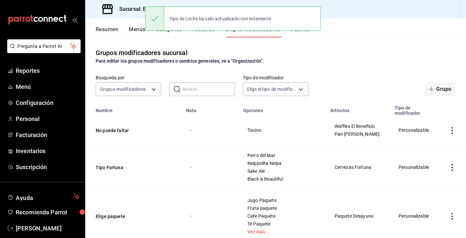
scroll to position [385, 0]
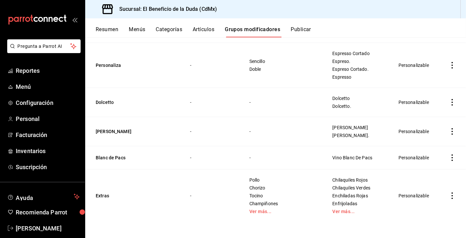
scroll to position [2421, 0]
click at [452, 68] on icon "actions" at bounding box center [452, 65] width 7 height 7
click at [439, 130] on span "Editar" at bounding box center [432, 130] width 17 height 7
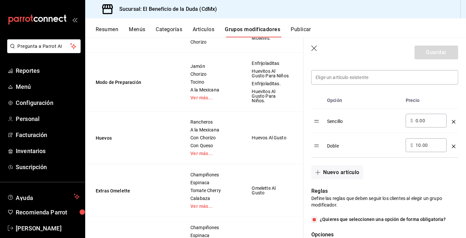
scroll to position [203, 0]
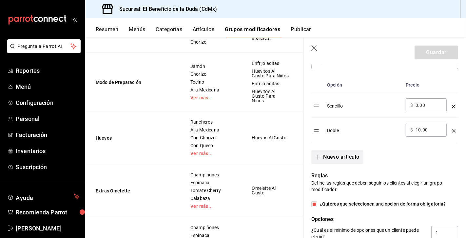
click at [358, 157] on button "Nuevo artículo" at bounding box center [337, 157] width 52 height 14
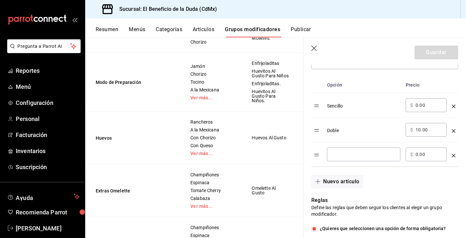
click at [354, 157] on div "​" at bounding box center [363, 154] width 73 height 14
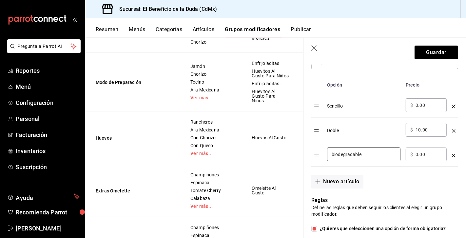
type input "biodegradable"
click at [416, 153] on input "0.00" at bounding box center [429, 154] width 27 height 7
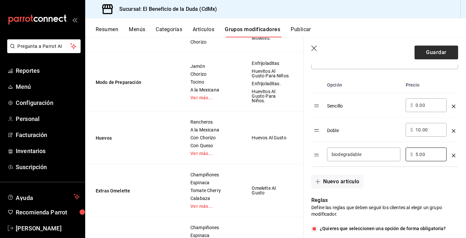
type input "5.00"
click at [430, 54] on button "Guardar" at bounding box center [437, 53] width 44 height 14
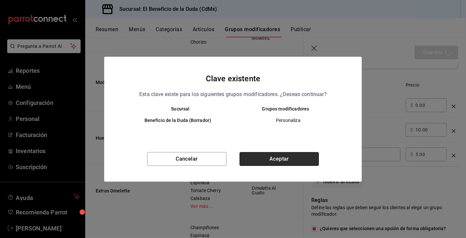
click at [308, 156] on button "Aceptar" at bounding box center [279, 159] width 79 height 14
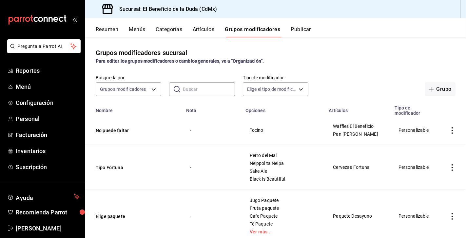
click at [197, 88] on input "text" at bounding box center [209, 89] width 52 height 13
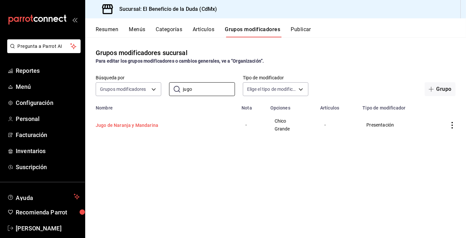
type input "jugo"
click at [147, 127] on button "Jugo de Naranja y Mandarina" at bounding box center [135, 125] width 79 height 7
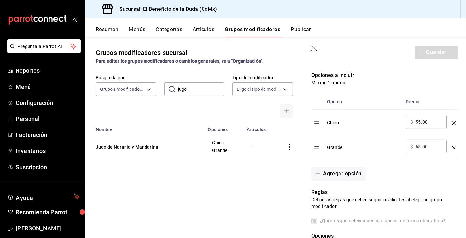
scroll to position [170, 0]
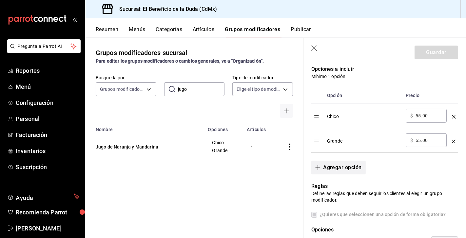
click at [355, 166] on button "Agregar opción" at bounding box center [338, 168] width 54 height 14
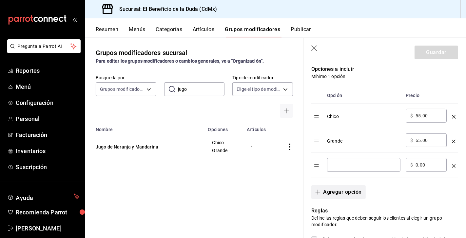
click at [355, 166] on input "optionsTable" at bounding box center [364, 165] width 64 height 7
type input "biodegradable"
click at [416, 164] on input "0.00" at bounding box center [429, 165] width 27 height 7
click at [453, 161] on div "optionsTable" at bounding box center [454, 163] width 4 height 11
click at [453, 165] on icon "optionsTable" at bounding box center [454, 166] width 4 height 4
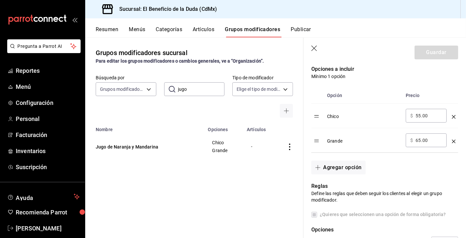
click at [316, 46] on icon "button" at bounding box center [314, 49] width 6 height 6
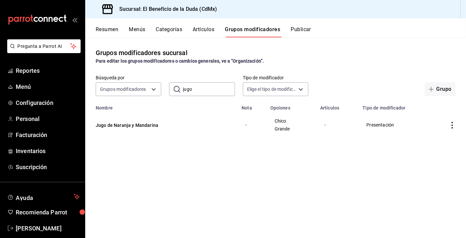
click at [246, 31] on button "Grupos modificadores" at bounding box center [252, 31] width 55 height 11
click at [169, 29] on button "Categorías" at bounding box center [169, 31] width 27 height 11
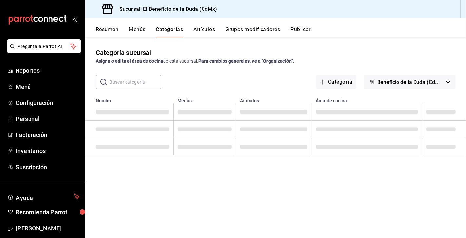
click at [254, 27] on button "Grupos modificadores" at bounding box center [252, 31] width 54 height 11
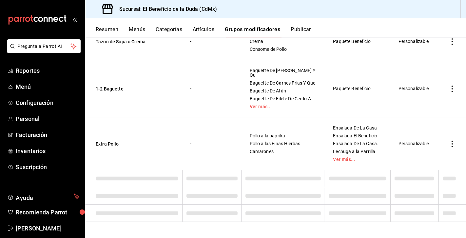
scroll to position [1937, 0]
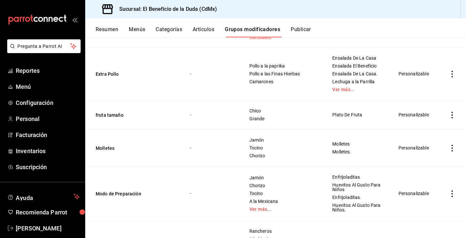
click at [272, 39] on link "Ver más..." at bounding box center [282, 36] width 67 height 5
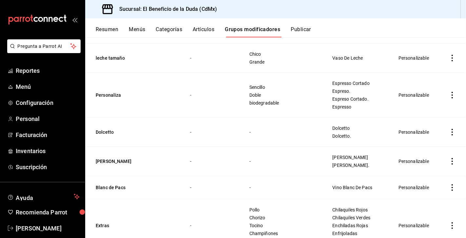
scroll to position [2403, 0]
click at [341, 35] on link "Ver más..." at bounding box center [357, 32] width 50 height 5
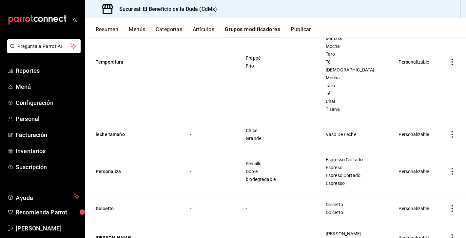
click at [454, 65] on icon "actions" at bounding box center [452, 62] width 7 height 7
click at [439, 137] on span "Editar" at bounding box center [432, 136] width 17 height 7
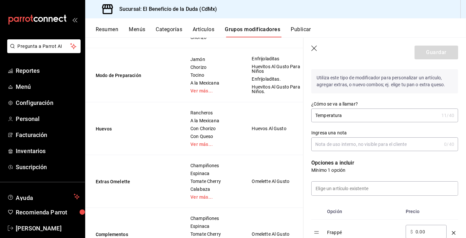
scroll to position [95, 0]
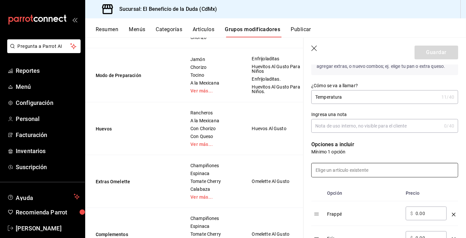
click at [368, 171] on input at bounding box center [385, 170] width 146 height 14
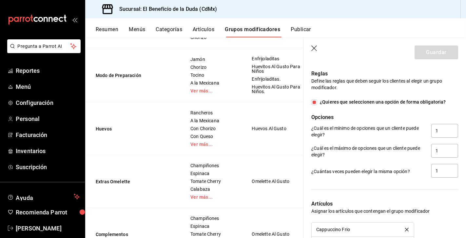
scroll to position [480, 0]
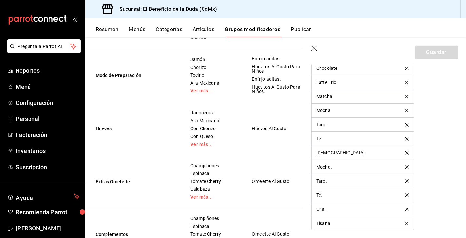
click at [406, 193] on icon "delete" at bounding box center [407, 195] width 4 height 4
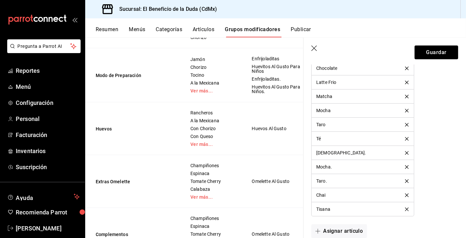
click at [407, 179] on icon "delete" at bounding box center [407, 181] width 4 height 4
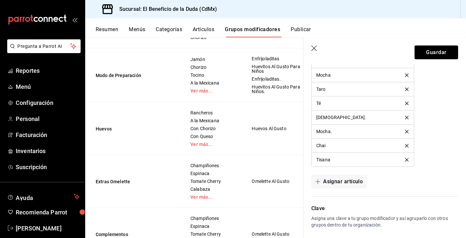
scroll to position [541, 0]
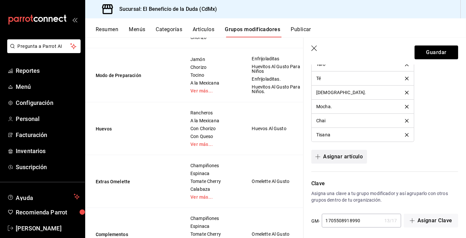
click at [350, 154] on button "Asignar artículo" at bounding box center [338, 157] width 55 height 14
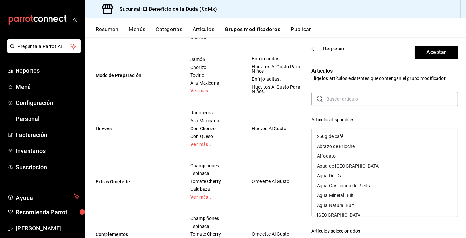
click at [343, 100] on input "text" at bounding box center [392, 98] width 132 height 13
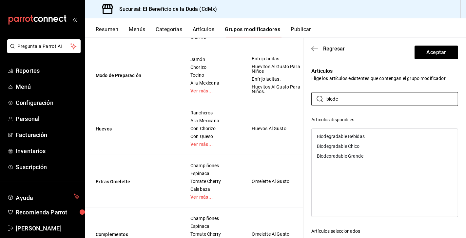
type input "biode"
click at [341, 145] on div "Biodegradable Chico" at bounding box center [338, 146] width 43 height 5
click at [359, 103] on input "biode" at bounding box center [392, 98] width 132 height 13
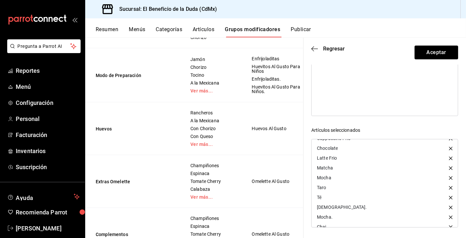
scroll to position [35, 0]
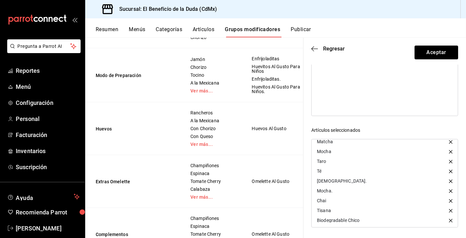
click at [449, 220] on icon "button" at bounding box center [451, 221] width 4 height 4
click at [312, 47] on icon "button" at bounding box center [314, 49] width 7 height 6
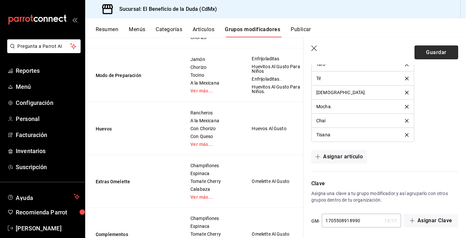
click at [441, 49] on button "Guardar" at bounding box center [437, 53] width 44 height 14
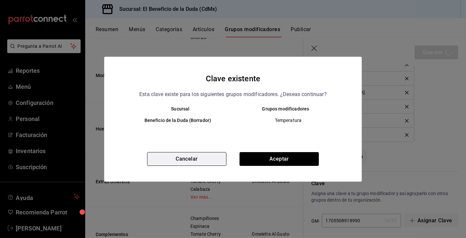
click at [208, 162] on button "Cancelar" at bounding box center [186, 159] width 79 height 14
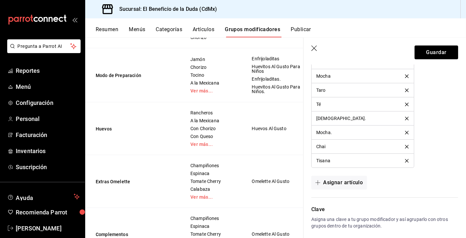
scroll to position [514, 0]
click at [405, 117] on icon "delete" at bounding box center [407, 119] width 4 height 4
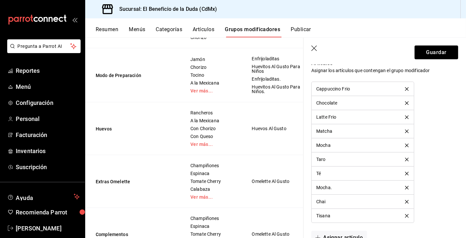
scroll to position [445, 0]
click at [445, 51] on button "Guardar" at bounding box center [437, 53] width 44 height 14
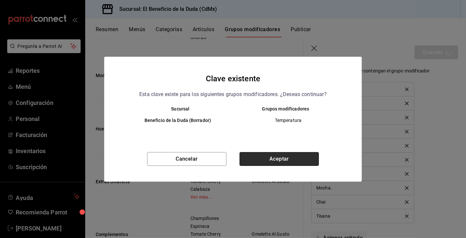
click at [285, 163] on button "Aceptar" at bounding box center [279, 159] width 79 height 14
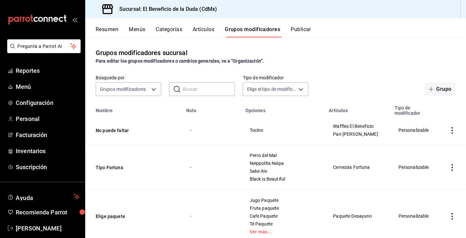
click at [188, 89] on input "text" at bounding box center [209, 89] width 52 height 13
type input "c"
click at [207, 35] on button "Artículos" at bounding box center [204, 31] width 22 height 11
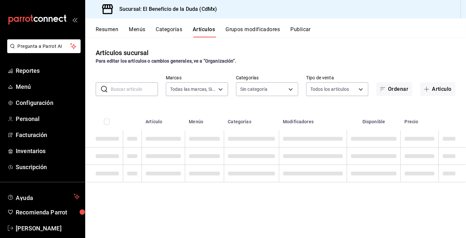
type input "bc4ceb8a-cc6d-4241-a28d-2dd23a7e2342"
type input "fe192d09-a784-4d17-bfec-bbf865234069,f6e5386d-2b2d-4d2f-87a6-bde2b2d45bbd,33156…"
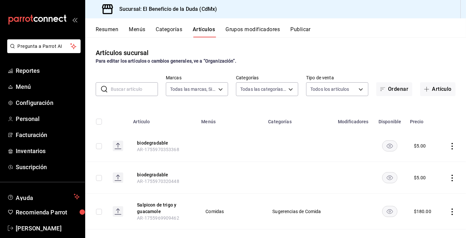
click at [147, 88] on input "text" at bounding box center [134, 89] width 47 height 13
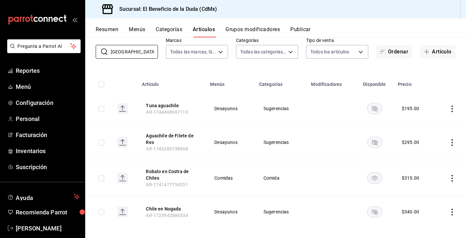
scroll to position [42, 0]
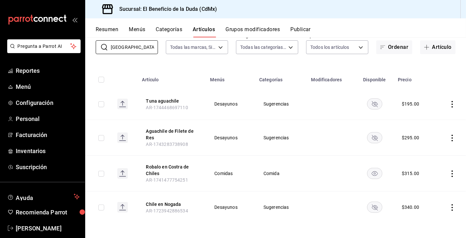
type input "[GEOGRAPHIC_DATA]"
click at [451, 206] on icon "actions" at bounding box center [452, 207] width 7 height 7
click at [426, 196] on span "Editar" at bounding box center [432, 193] width 17 height 7
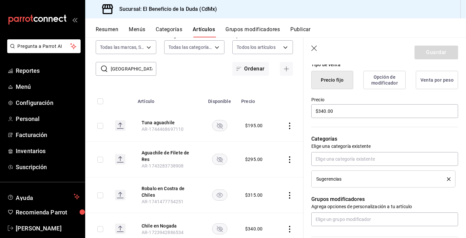
scroll to position [165, 0]
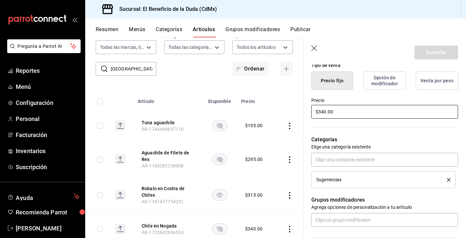
click at [318, 112] on input "$340.00" at bounding box center [384, 112] width 147 height 14
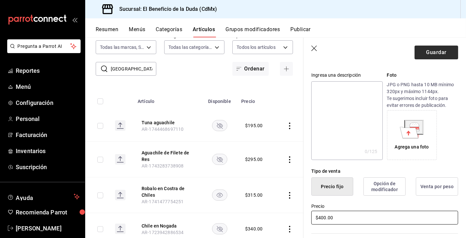
type input "$400.00"
click at [441, 51] on button "Guardar" at bounding box center [437, 53] width 44 height 14
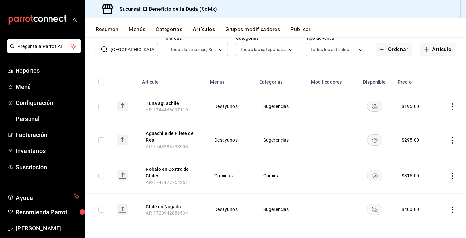
scroll to position [40, 0]
click at [376, 208] on icon "availability-product" at bounding box center [375, 209] width 6 height 6
